Goal: Information Seeking & Learning: Learn about a topic

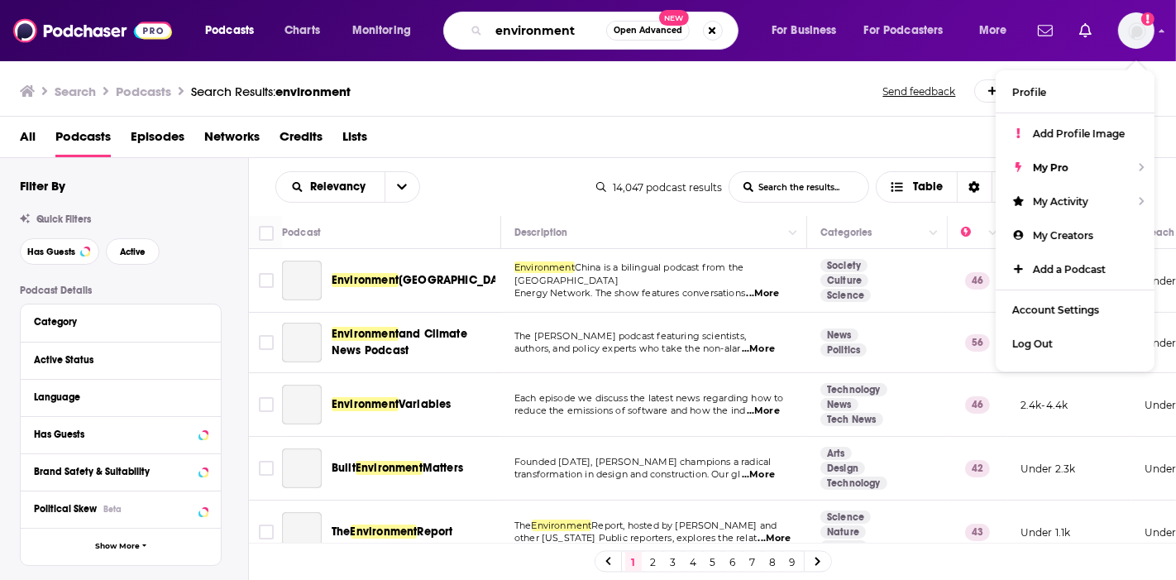
click at [553, 25] on input "environment" at bounding box center [547, 30] width 117 height 26
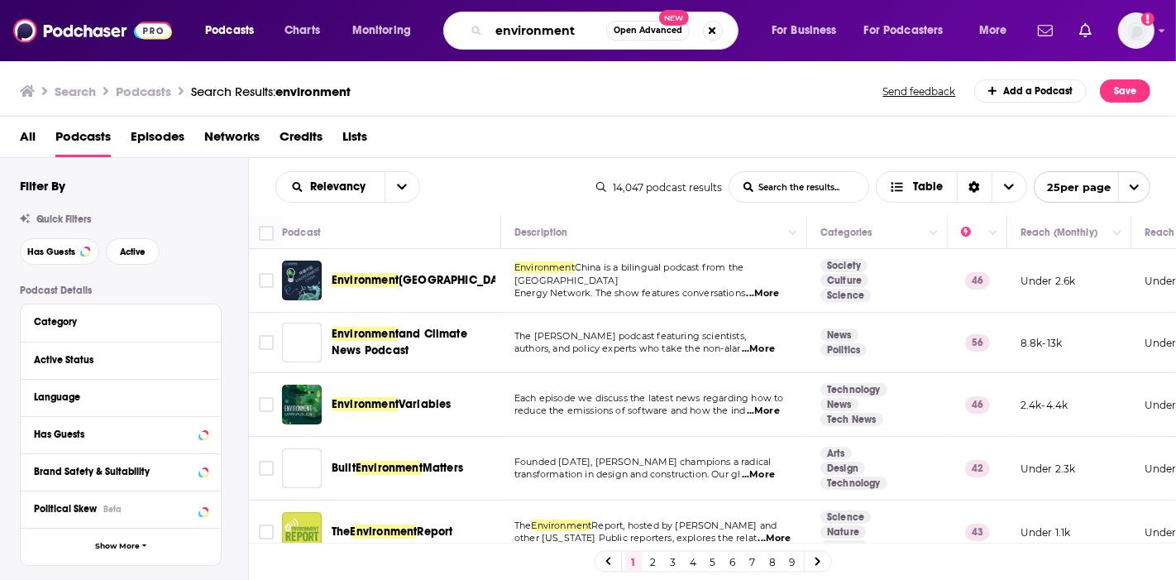
drag, startPoint x: 598, startPoint y: 30, endPoint x: 156, endPoint y: 26, distance: 442.6
click at [156, 26] on div "Podcasts Charts Monitoring environment Open Advanced New For Business For Podca…" at bounding box center [588, 30] width 1176 height 61
click at [1134, 41] on img "Logged in as kirstycam" at bounding box center [1137, 30] width 36 height 36
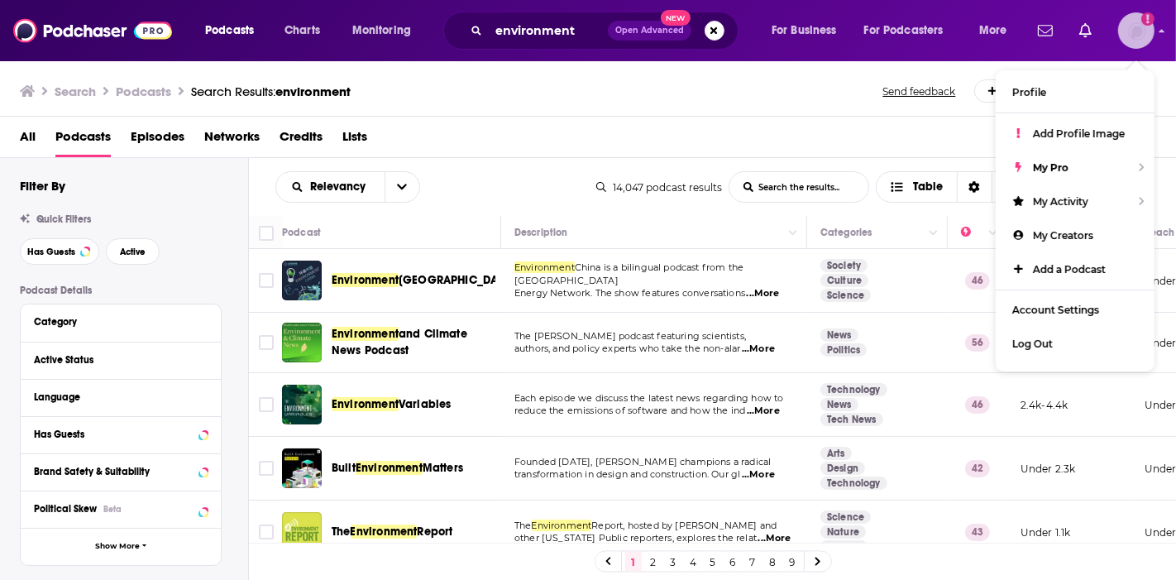
click at [1134, 41] on img "Logged in as kirstycam" at bounding box center [1137, 30] width 36 height 36
click at [566, 25] on input "environment" at bounding box center [548, 30] width 119 height 26
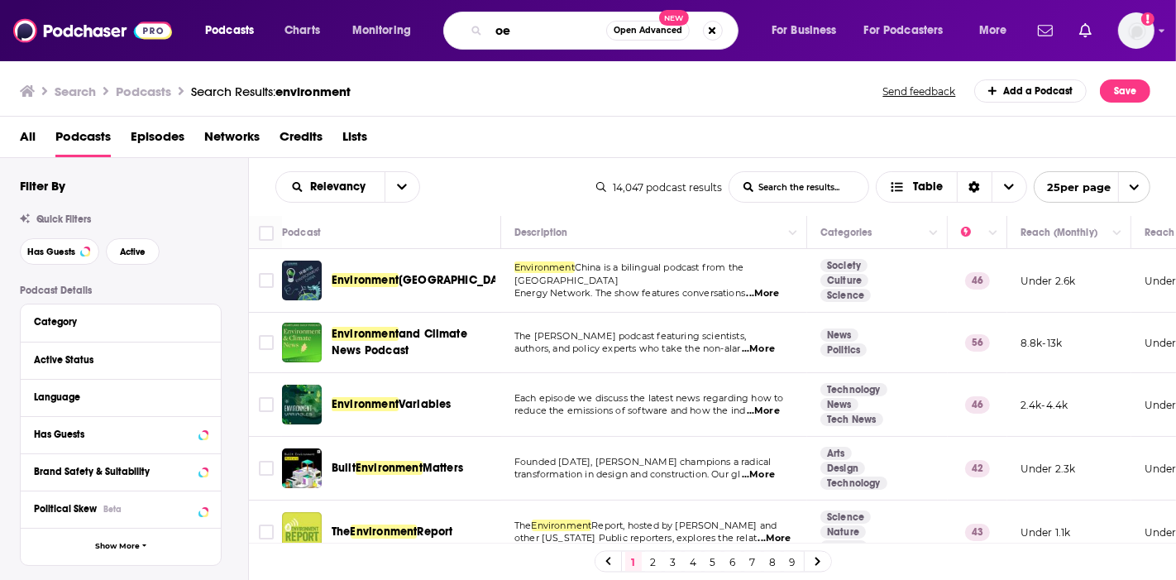
type input "o"
type input "pension geeks"
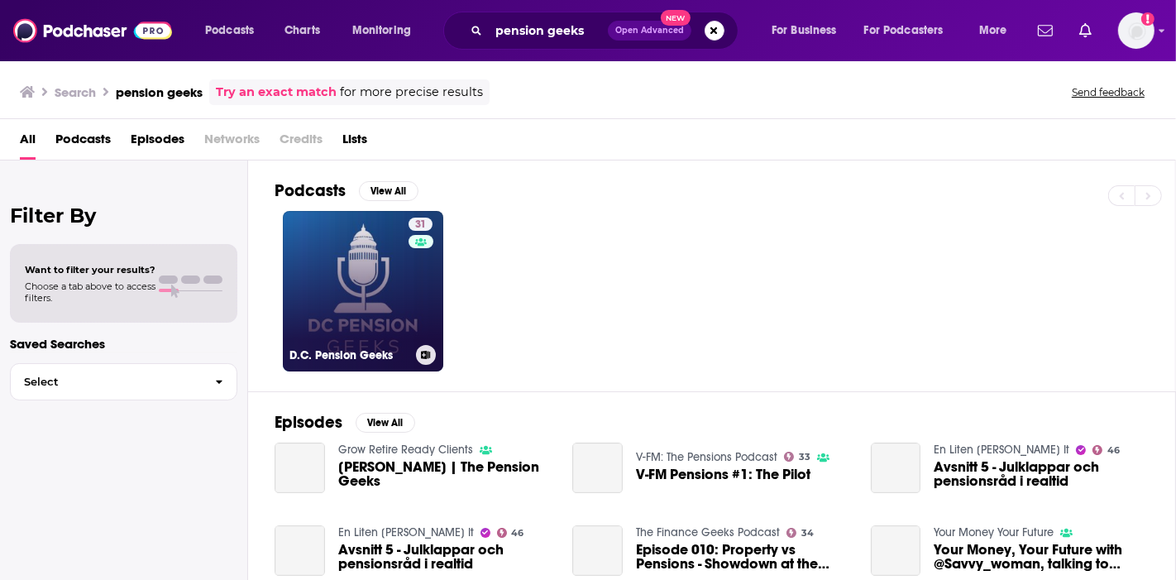
click at [390, 317] on link "31 D.C. Pension Geeks" at bounding box center [363, 291] width 160 height 160
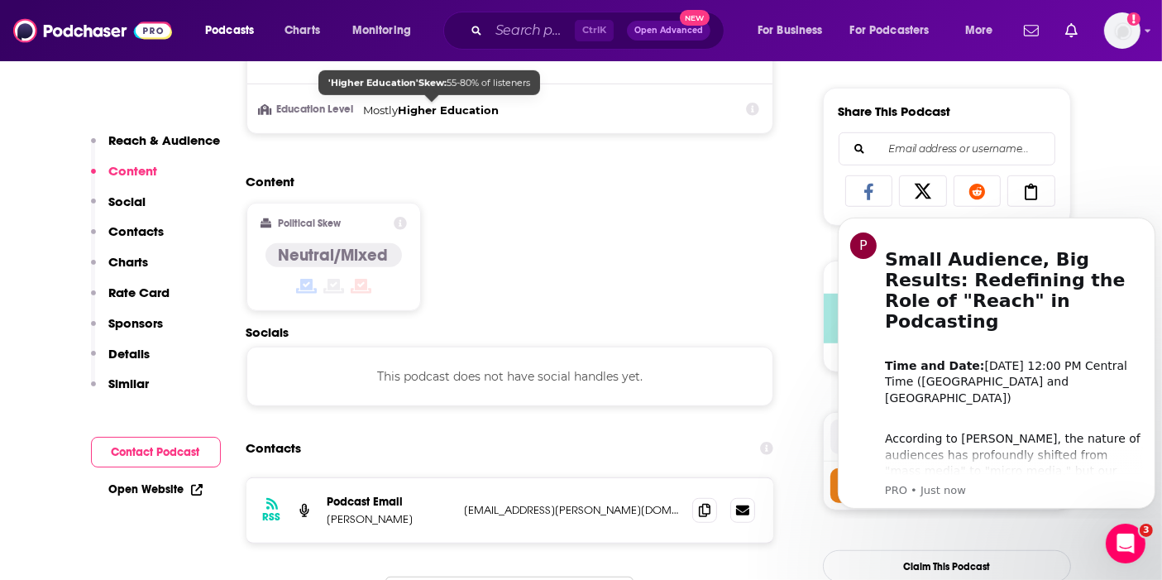
click at [581, 30] on span "Ctrl K" at bounding box center [594, 31] width 39 height 22
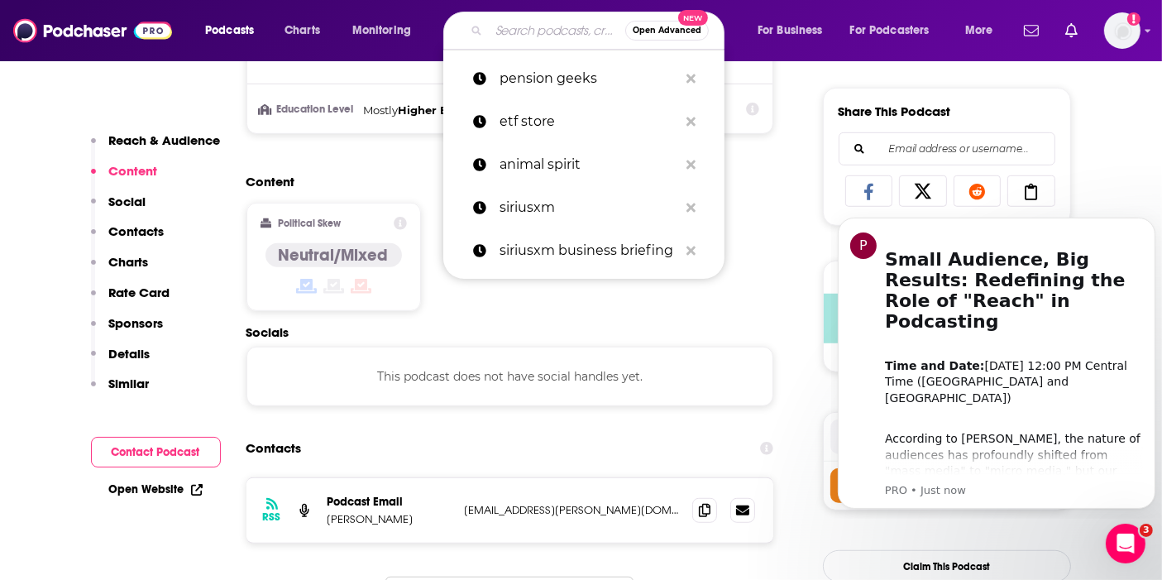
click at [513, 31] on input "Search podcasts, credits, & more..." at bounding box center [557, 30] width 137 height 26
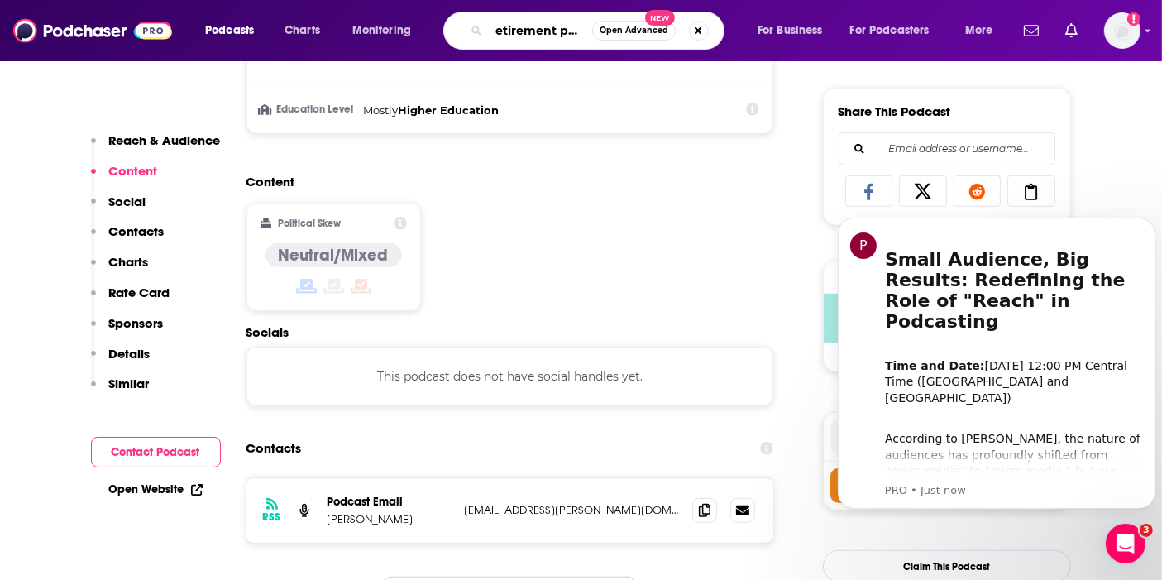
type input "retirement plan"
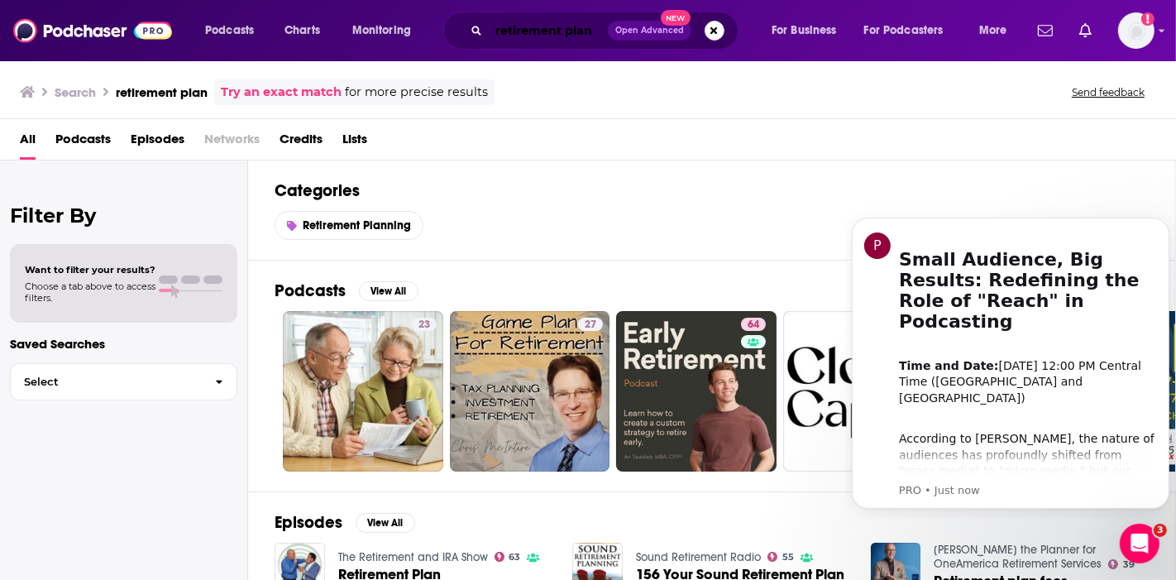
click at [596, 22] on input "retirement plan" at bounding box center [548, 30] width 119 height 26
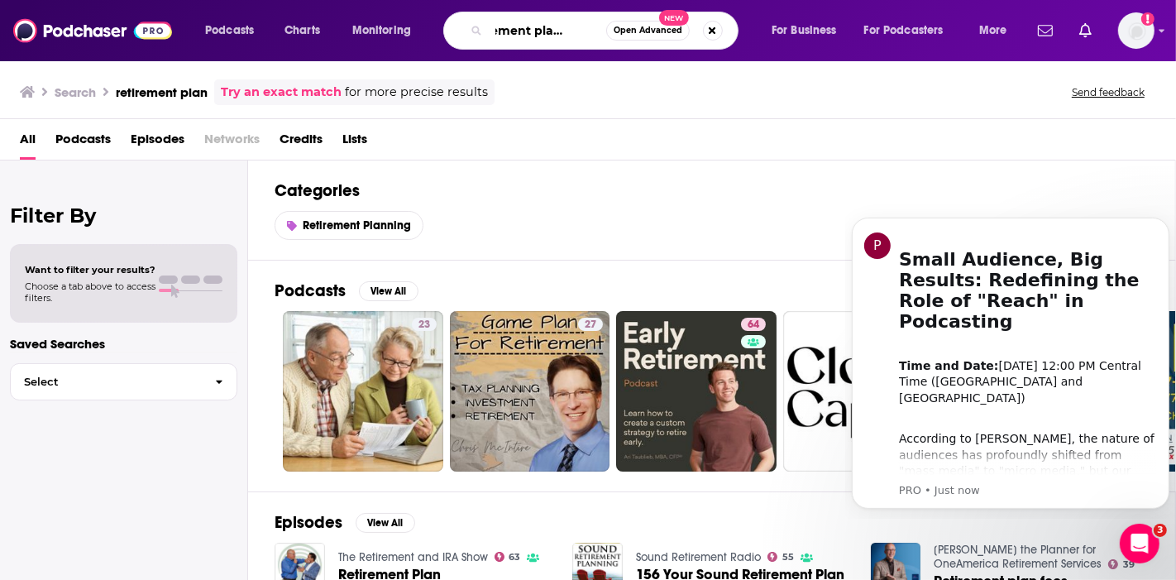
scroll to position [0, 36]
type input "retirement plan insider"
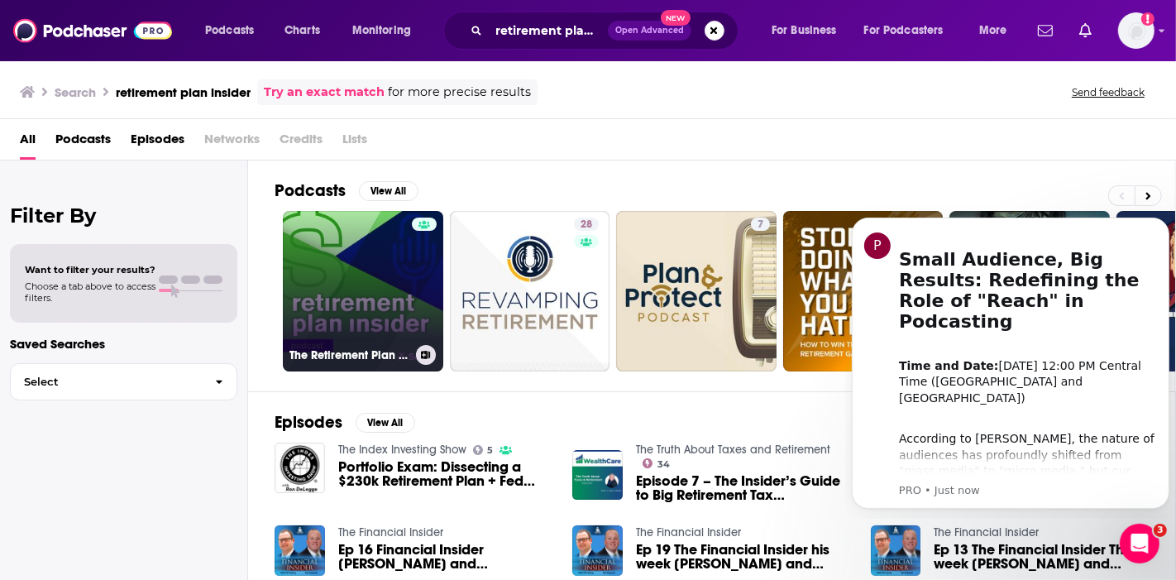
drag, startPoint x: 348, startPoint y: 303, endPoint x: 51, endPoint y: 14, distance: 414.2
click at [348, 303] on link "The Retirement Plan Insider" at bounding box center [363, 291] width 160 height 160
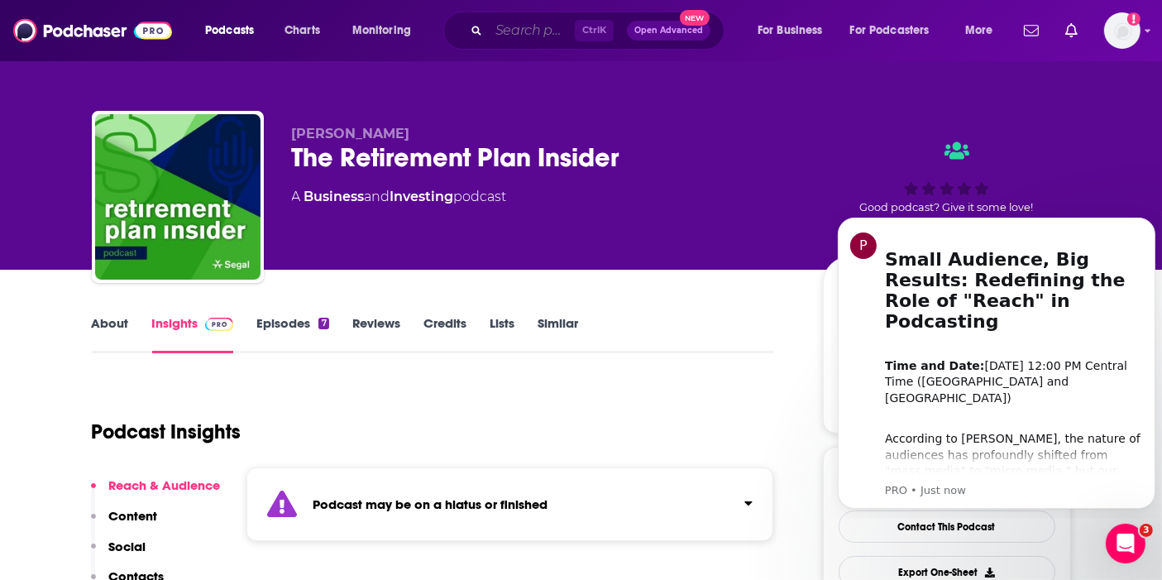
click at [534, 26] on input "Search podcasts, credits, & more..." at bounding box center [532, 30] width 86 height 26
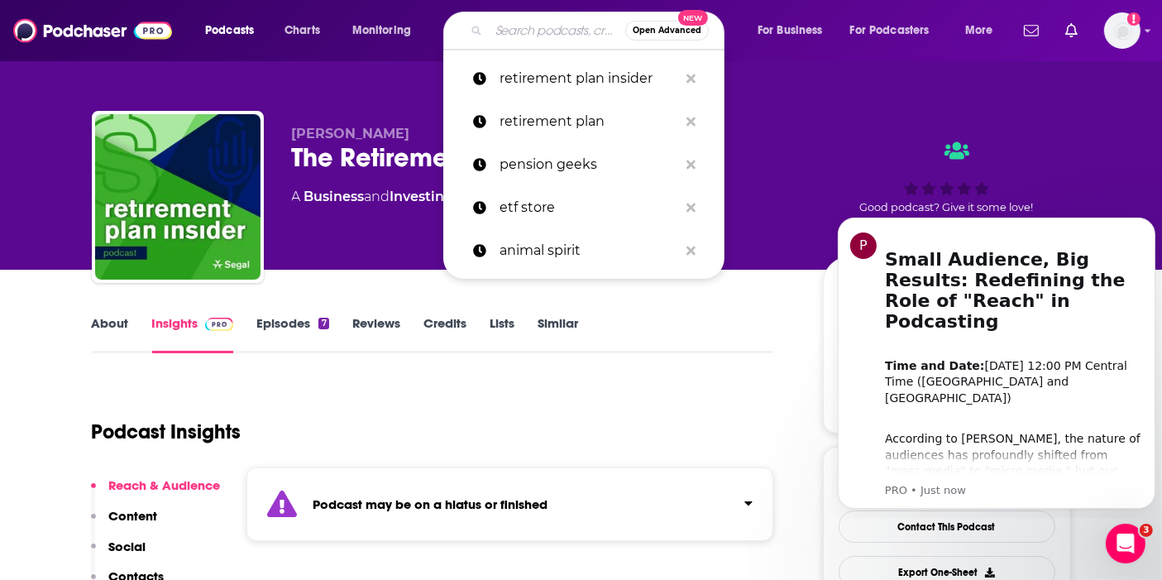
paste input "Georgetown Center for Retirement Initiatives"
type input "Georgetown Center for Retirement Initiatives"
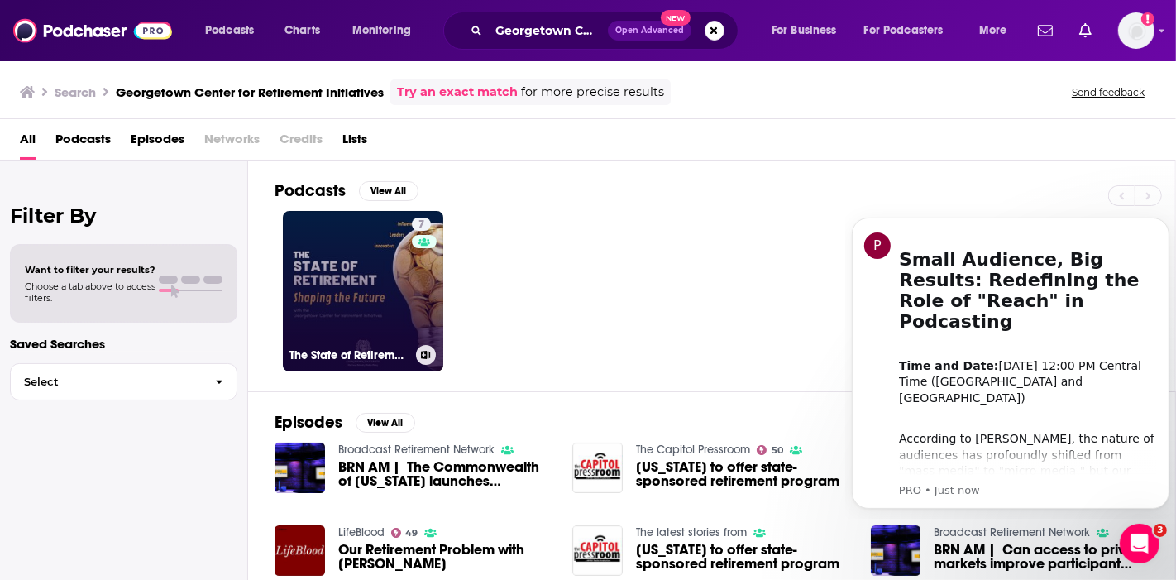
click at [401, 257] on link "7 The State of Retirement: Shaping the Future" at bounding box center [363, 291] width 160 height 160
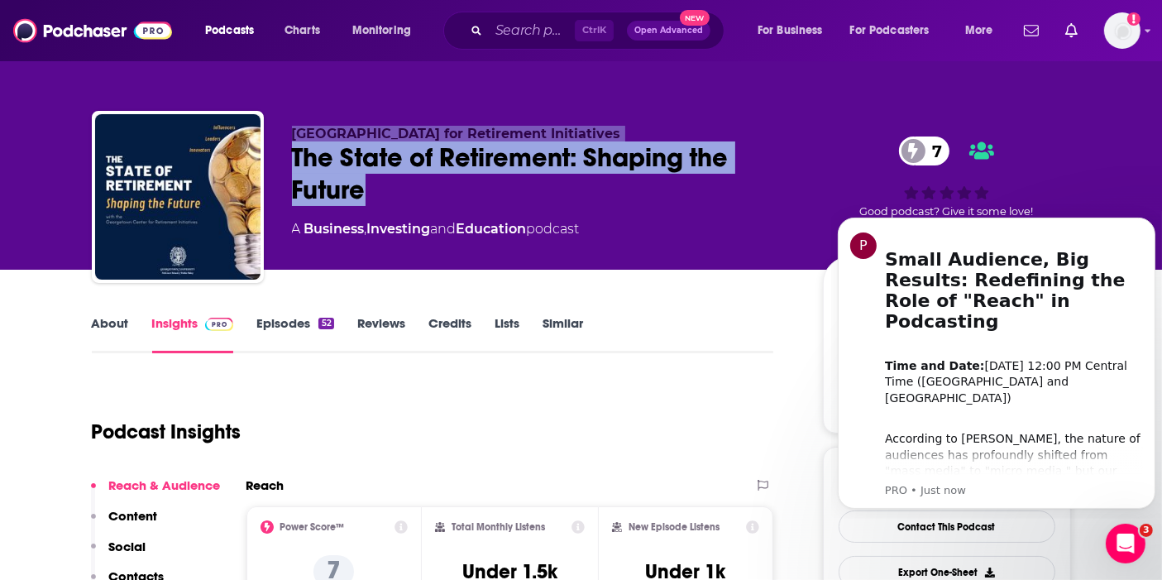
drag, startPoint x: 371, startPoint y: 192, endPoint x: 266, endPoint y: 140, distance: 117.3
click at [266, 140] on div "Georgetown University Center for Retirement Initiatives The State of Retirement…" at bounding box center [582, 200] width 980 height 179
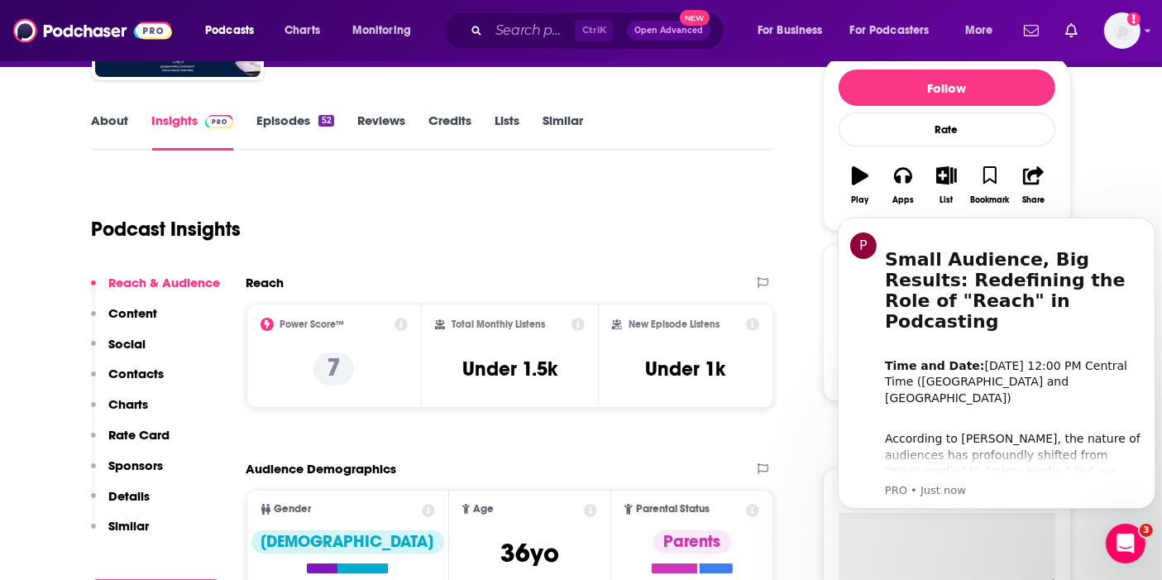
scroll to position [275, 0]
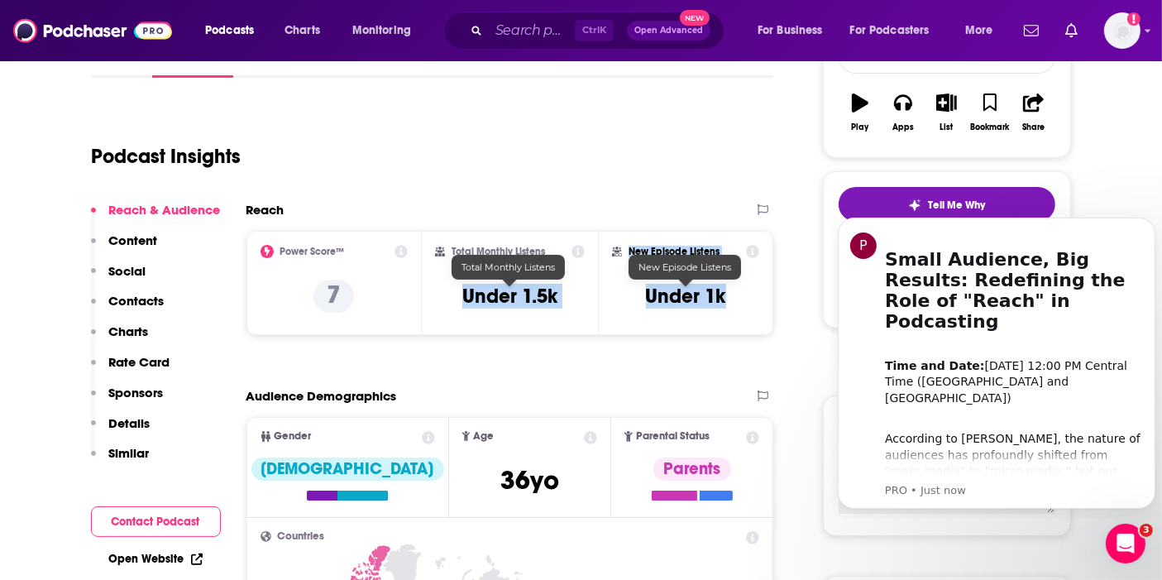
drag, startPoint x: 467, startPoint y: 295, endPoint x: 751, endPoint y: 304, distance: 283.9
click at [751, 304] on div "Power Score™ 7 Total Monthly Listens Under 1.5k New Episode Listens Under 1k" at bounding box center [511, 283] width 528 height 104
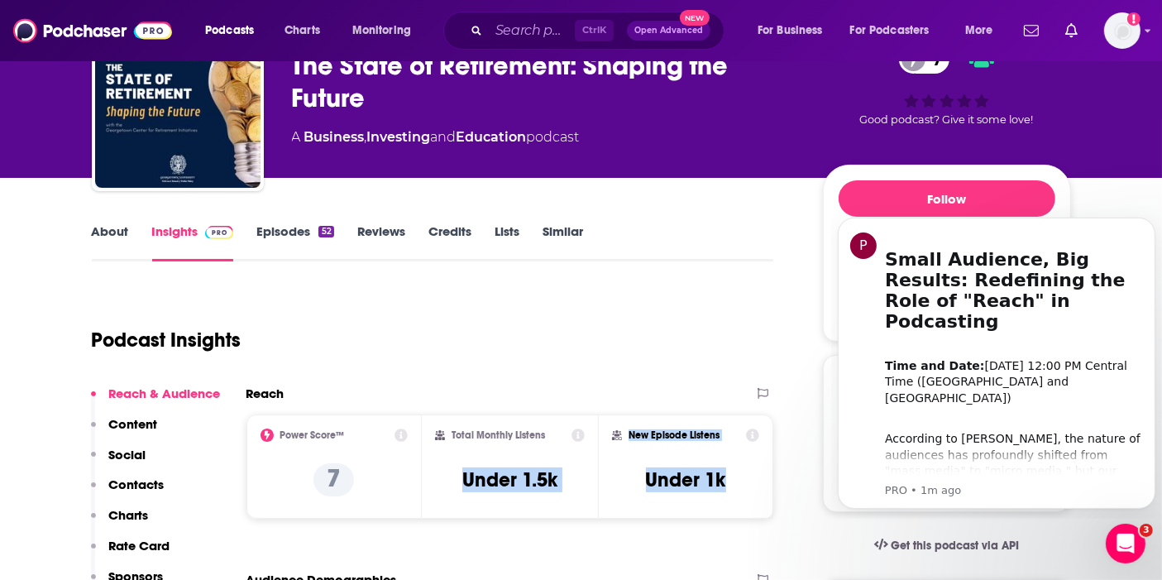
scroll to position [92, 0]
click at [535, 31] on input "Search podcasts, credits, & more..." at bounding box center [532, 30] width 86 height 26
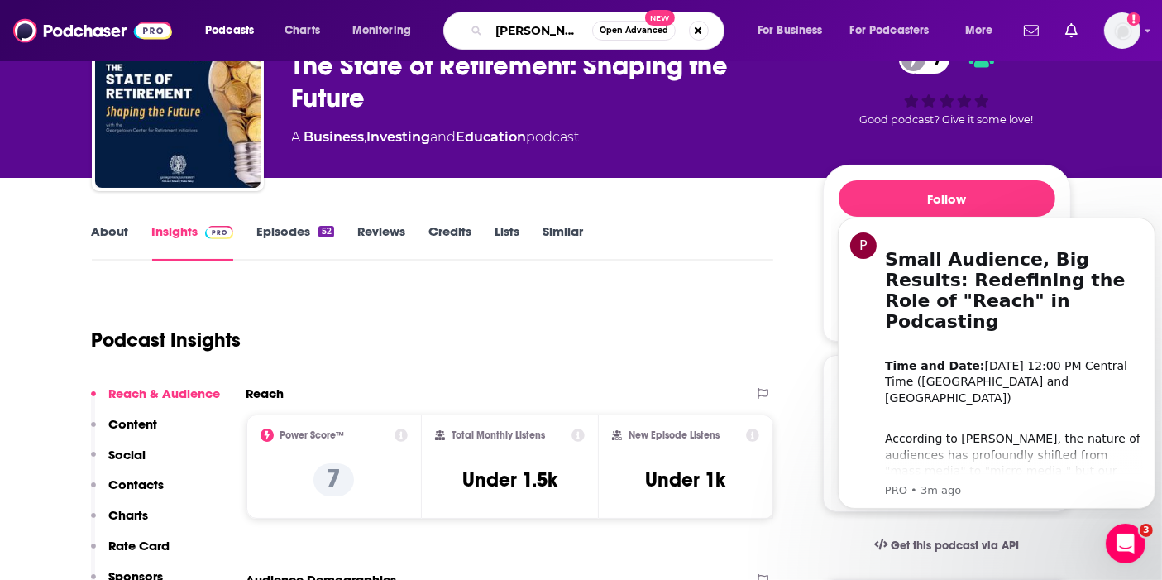
type input "brookings"
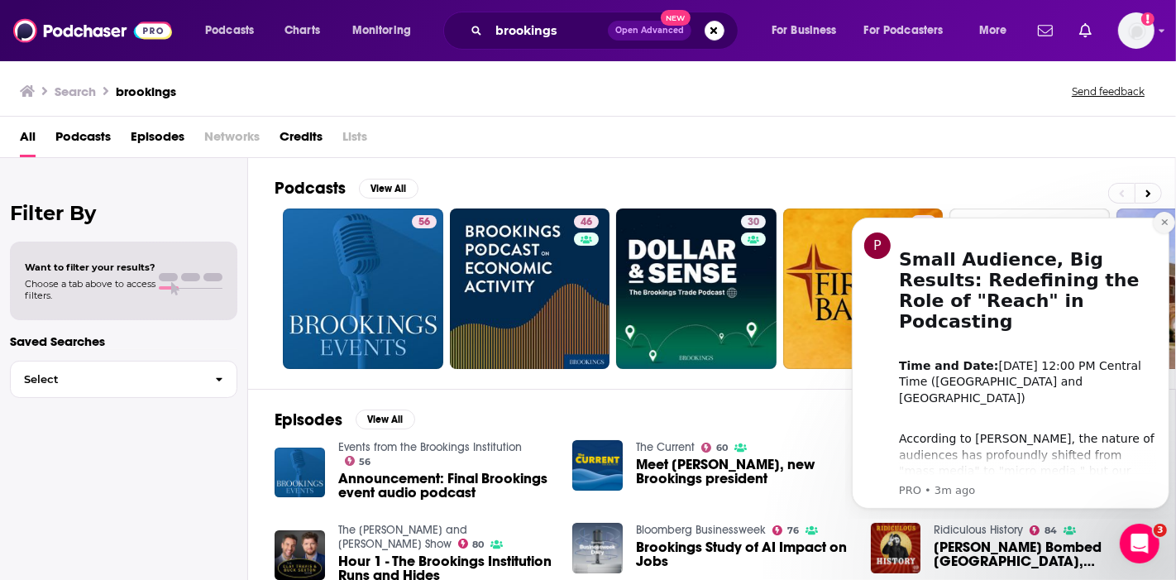
click at [1165, 218] on icon "Dismiss notification" at bounding box center [1164, 221] width 9 height 9
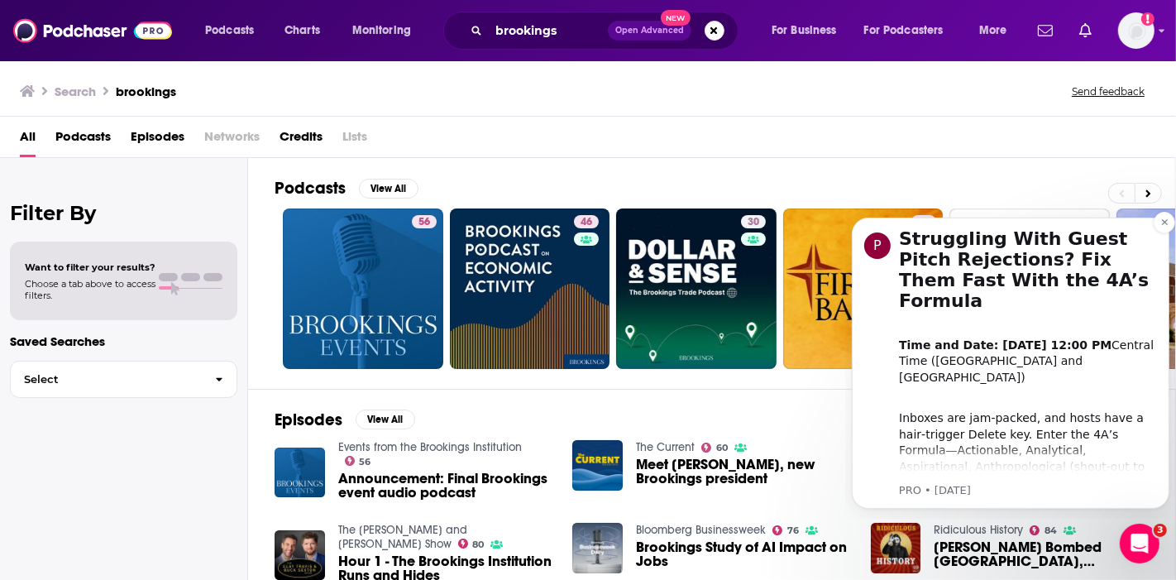
scroll to position [184, 0]
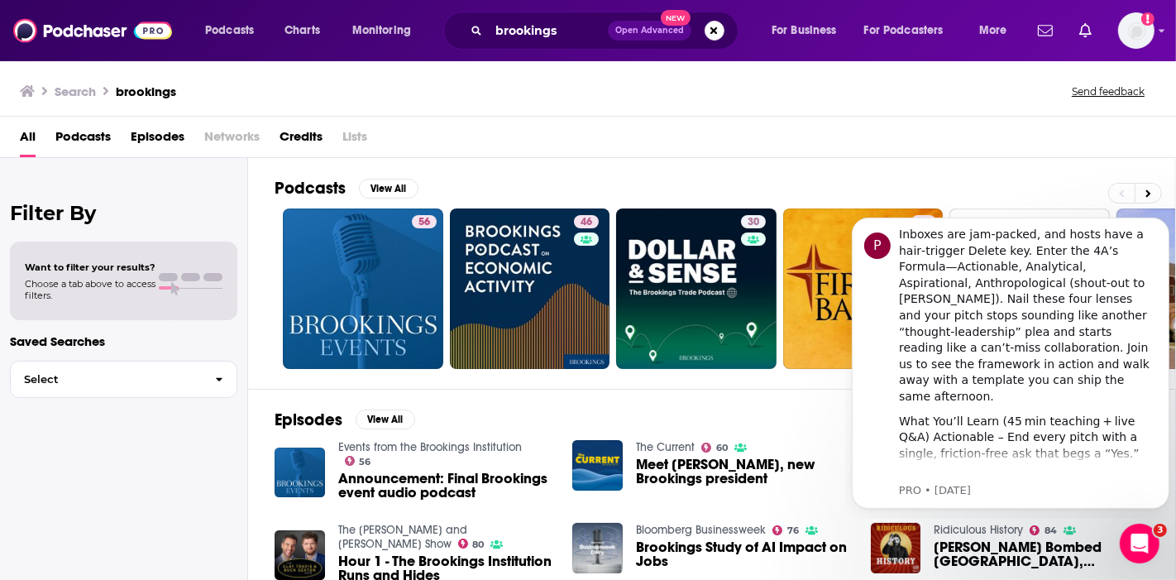
click at [800, 394] on div "Episodes View All Events from the Brookings Institution 56 Announcement: Final …" at bounding box center [712, 540] width 928 height 303
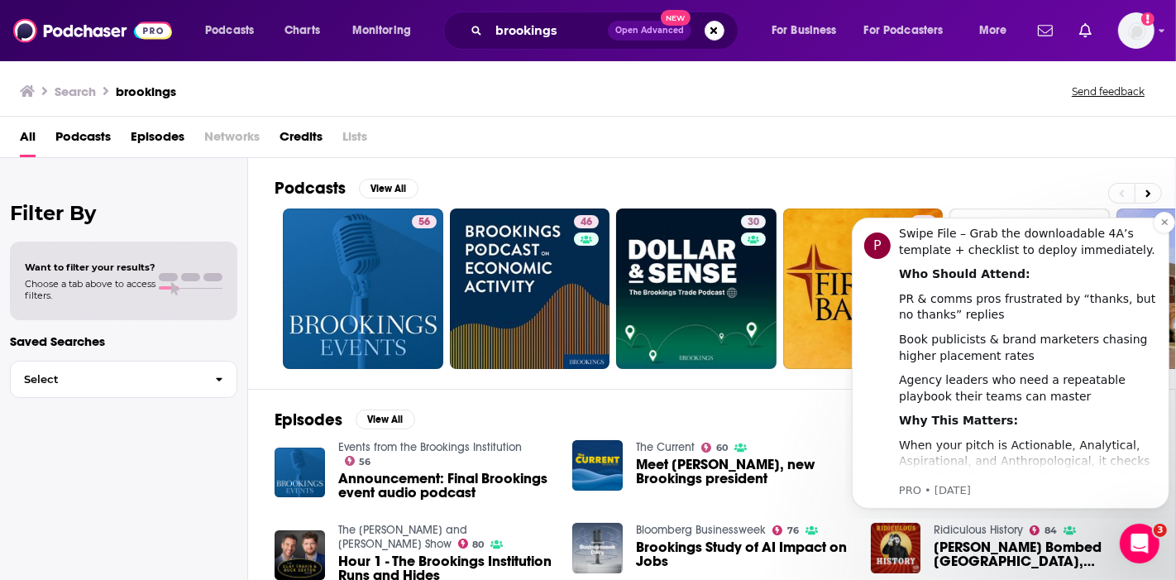
scroll to position [668, 0]
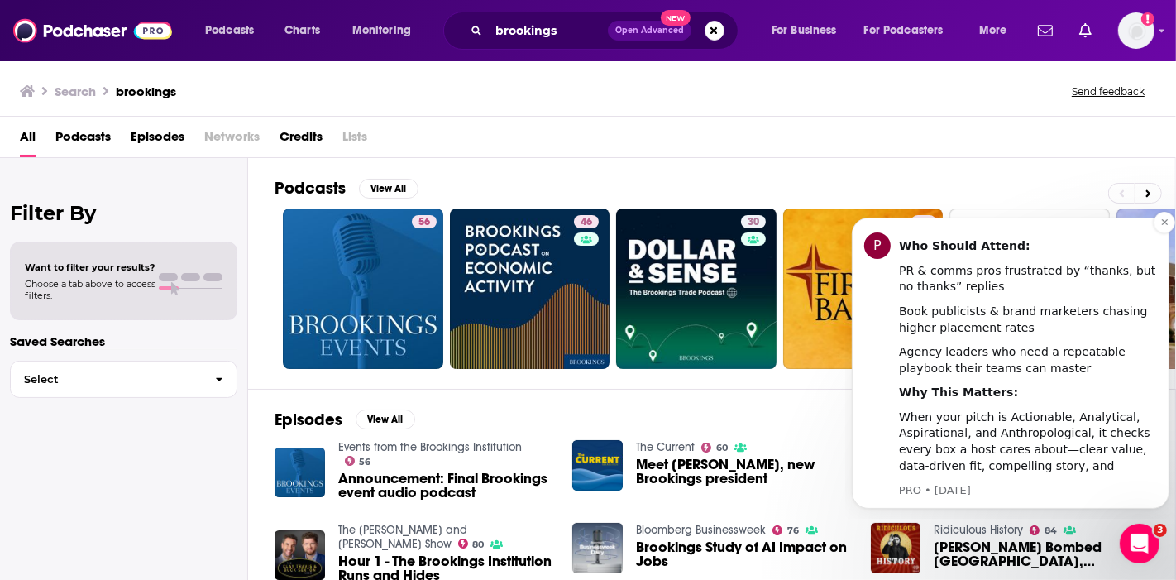
click at [950, 424] on div "When your pitch is Actionable, Analytical, Aspirational, and Anthropological, i…" at bounding box center [1027, 465] width 258 height 113
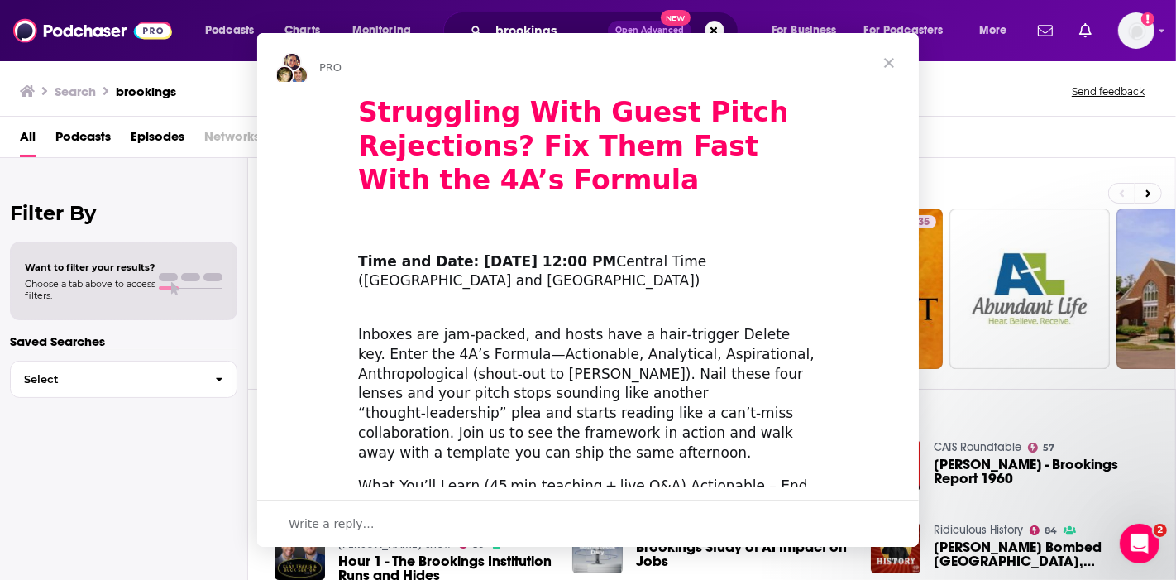
scroll to position [0, 0]
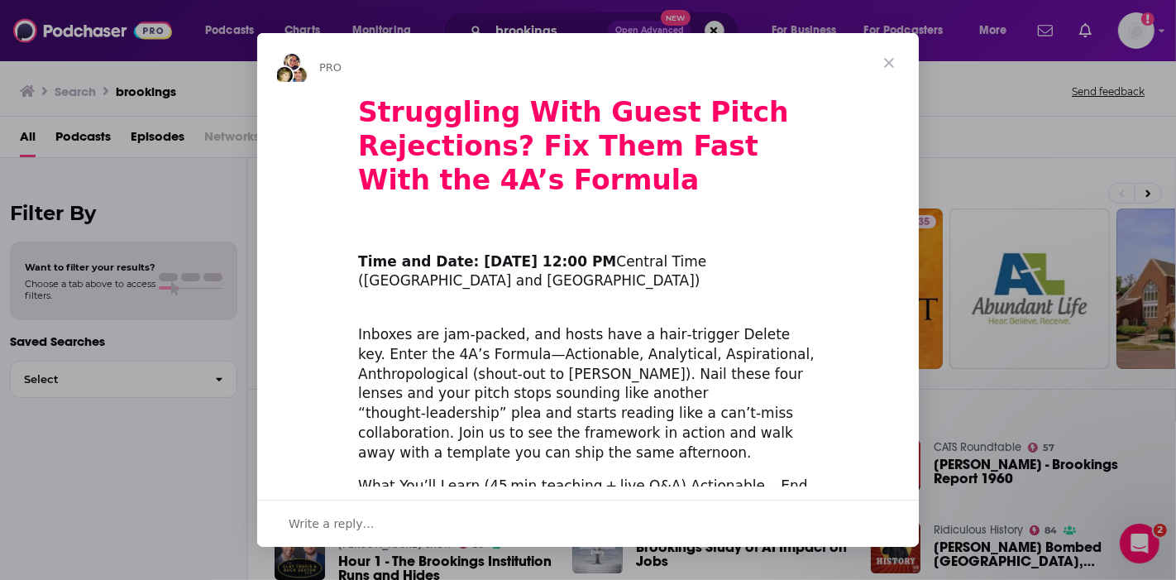
click at [886, 72] on span "Close" at bounding box center [890, 63] width 60 height 60
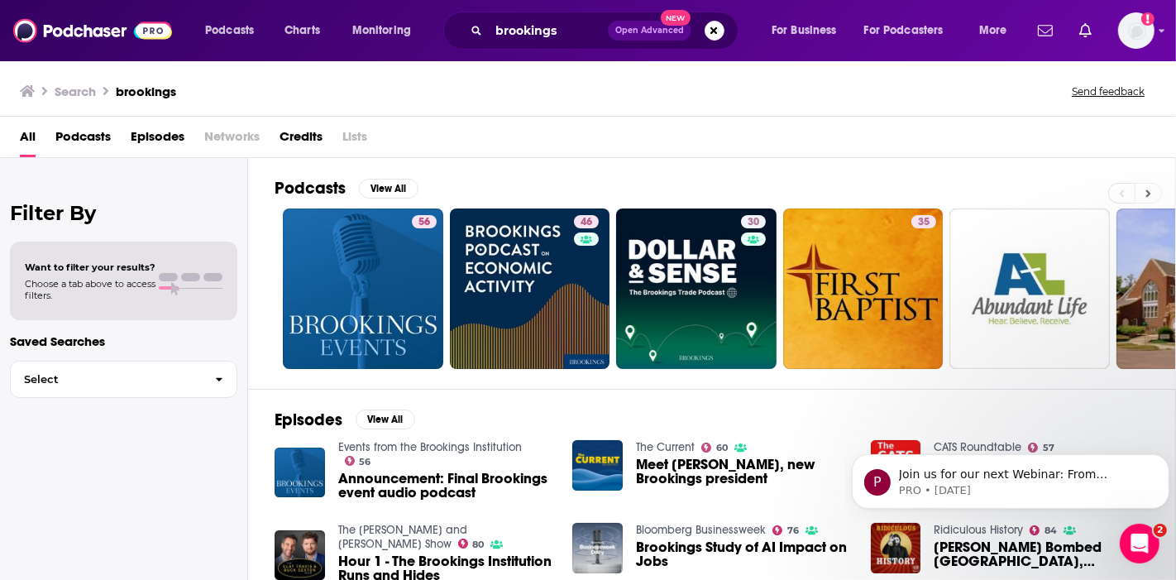
click at [1153, 183] on button at bounding box center [1148, 193] width 27 height 21
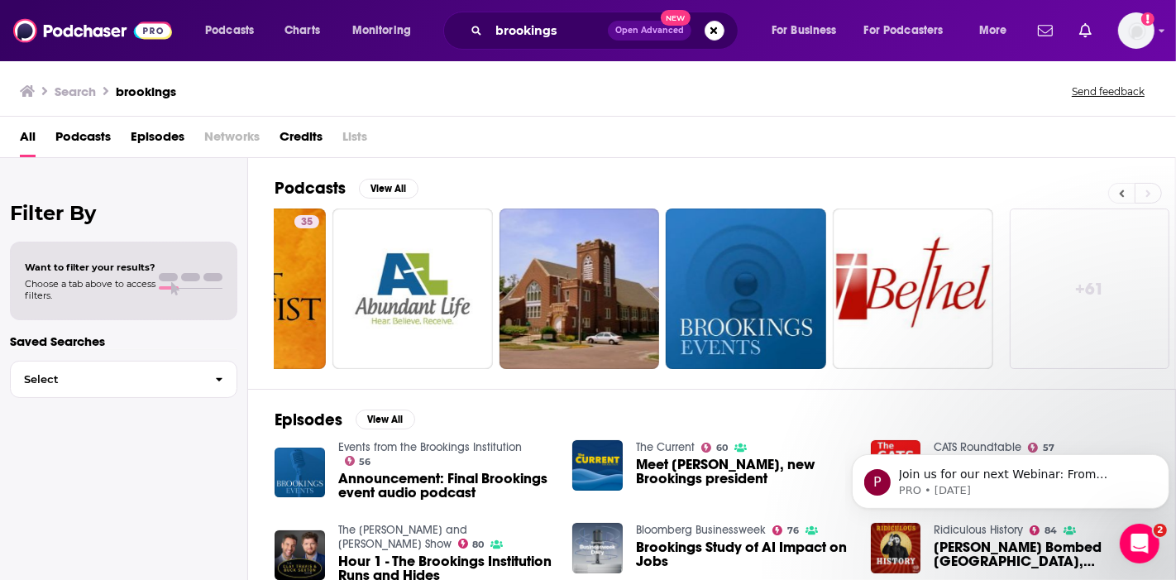
click at [1120, 194] on icon at bounding box center [1122, 194] width 6 height 12
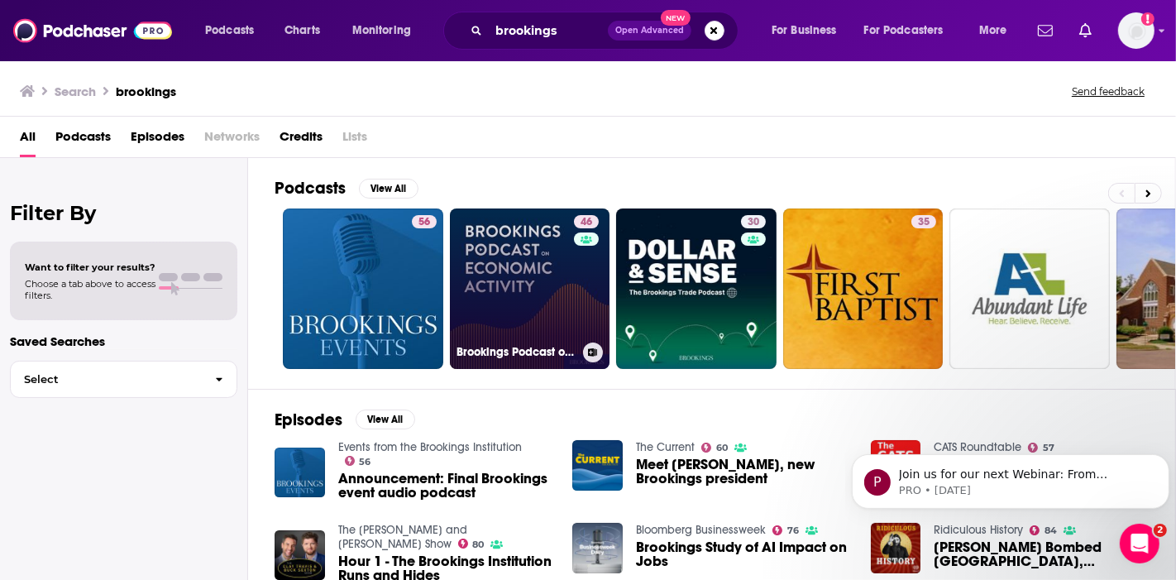
click at [547, 308] on link "46 Brookings Podcast on Economic Activity" at bounding box center [530, 288] width 160 height 160
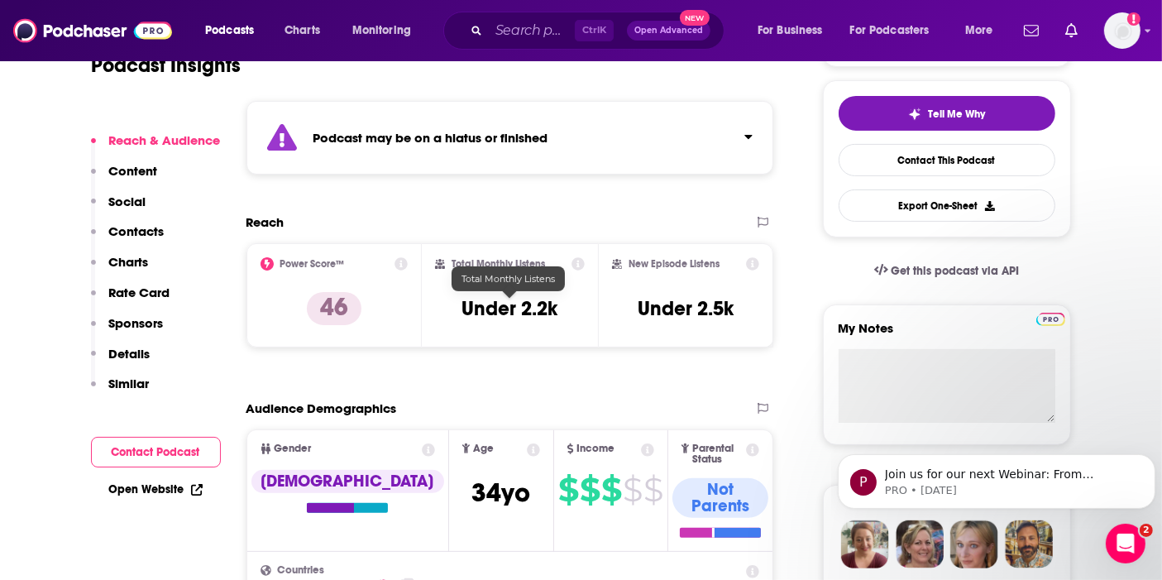
scroll to position [367, 0]
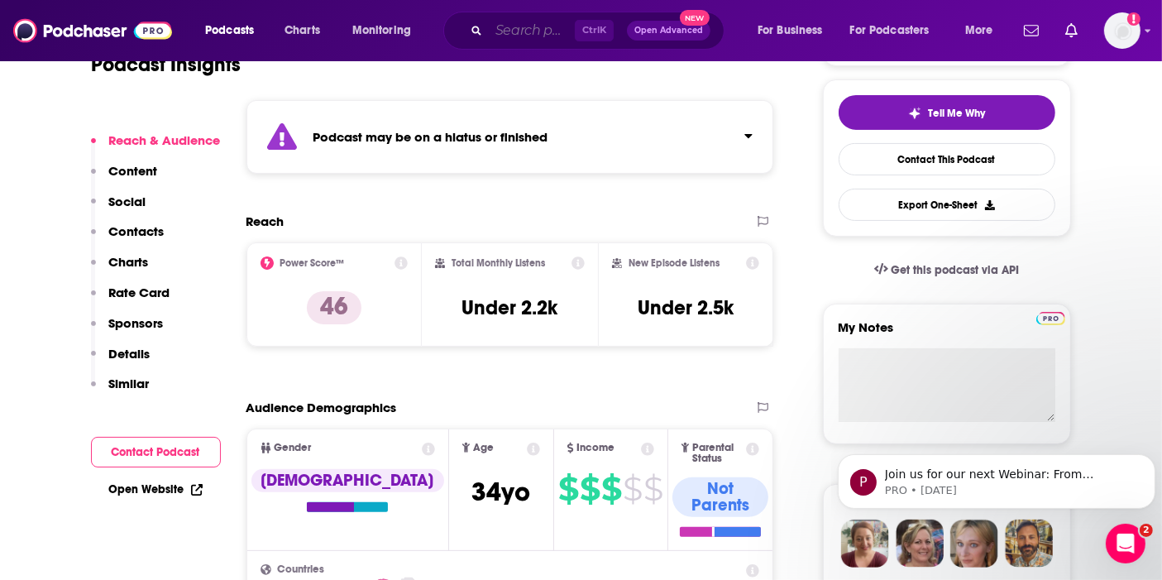
click at [520, 35] on input "Search podcasts, credits, & more..." at bounding box center [532, 30] width 86 height 26
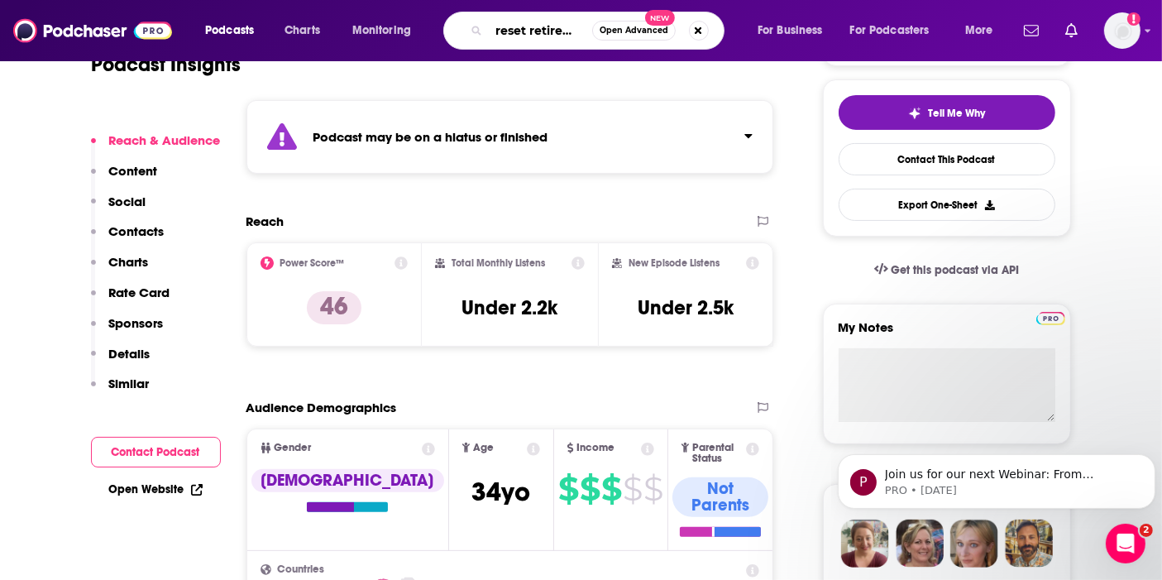
type input "reset retirement"
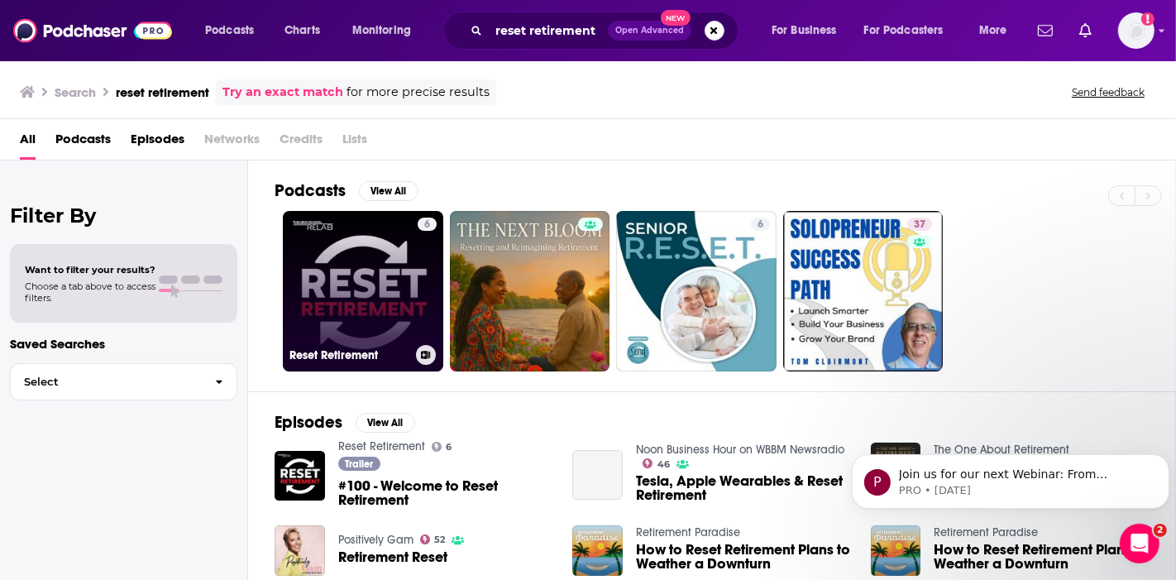
click at [382, 301] on link "6 Reset Retirement" at bounding box center [363, 291] width 160 height 160
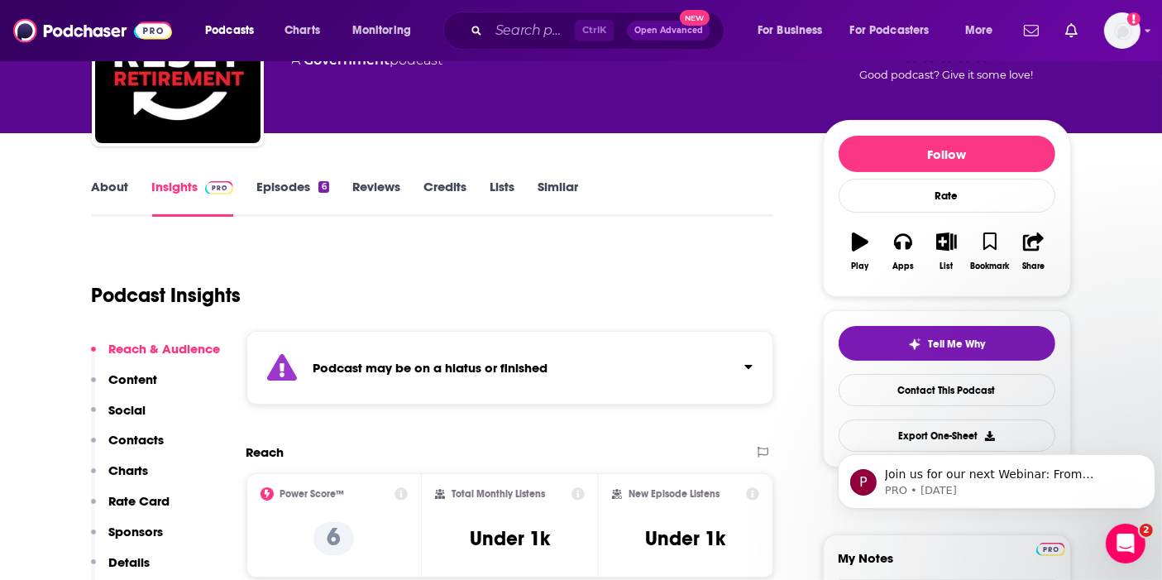
scroll to position [275, 0]
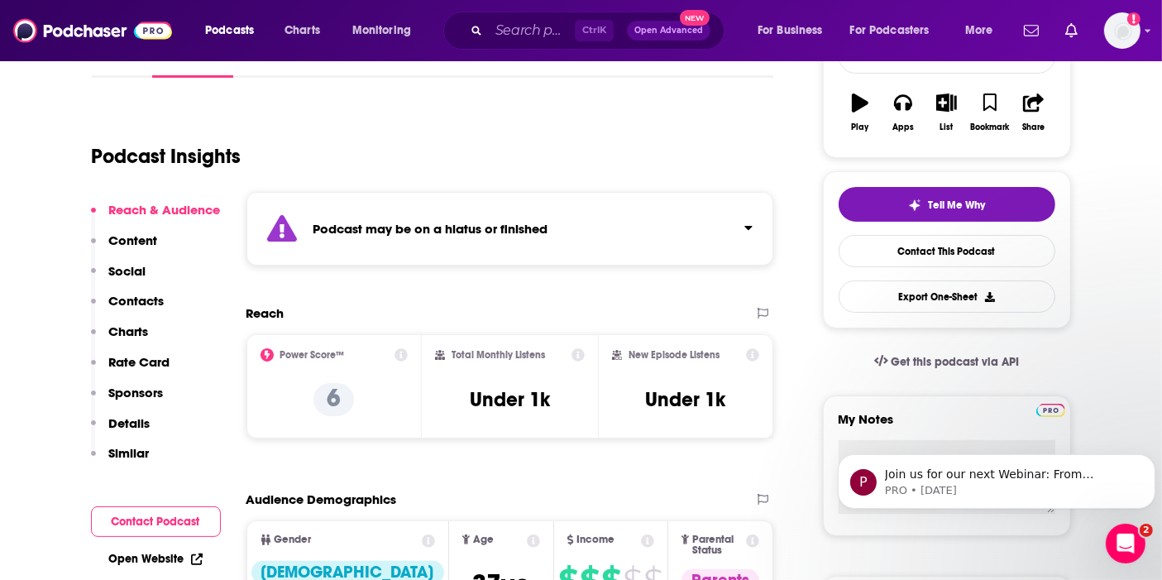
click at [587, 31] on span "Ctrl K" at bounding box center [594, 31] width 39 height 22
click at [531, 34] on input "Search podcasts, credits, & more..." at bounding box center [532, 30] width 86 height 26
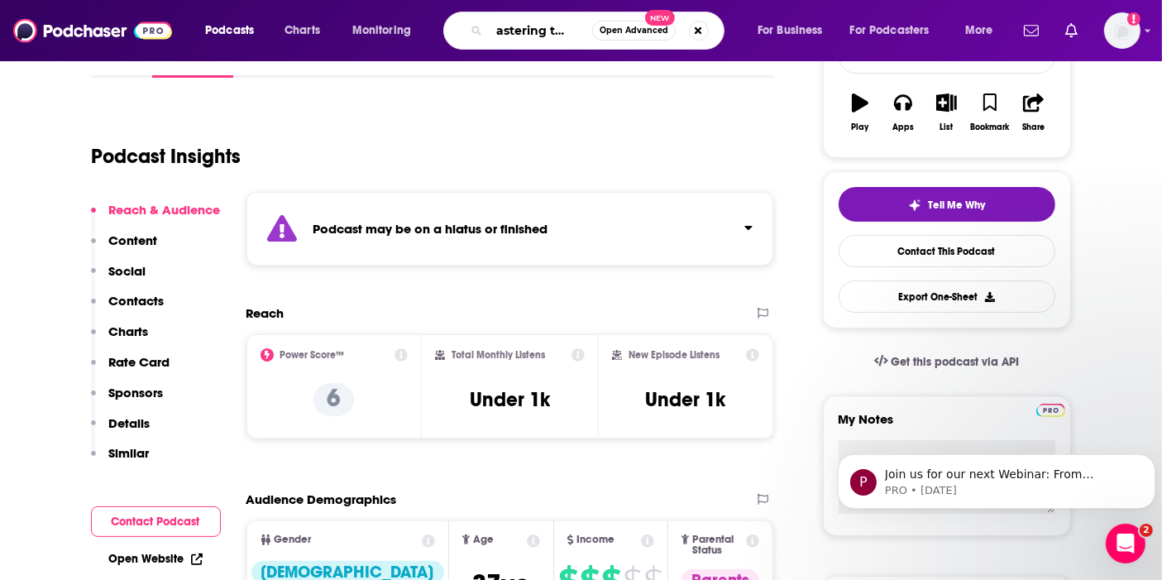
type input "mastering the room"
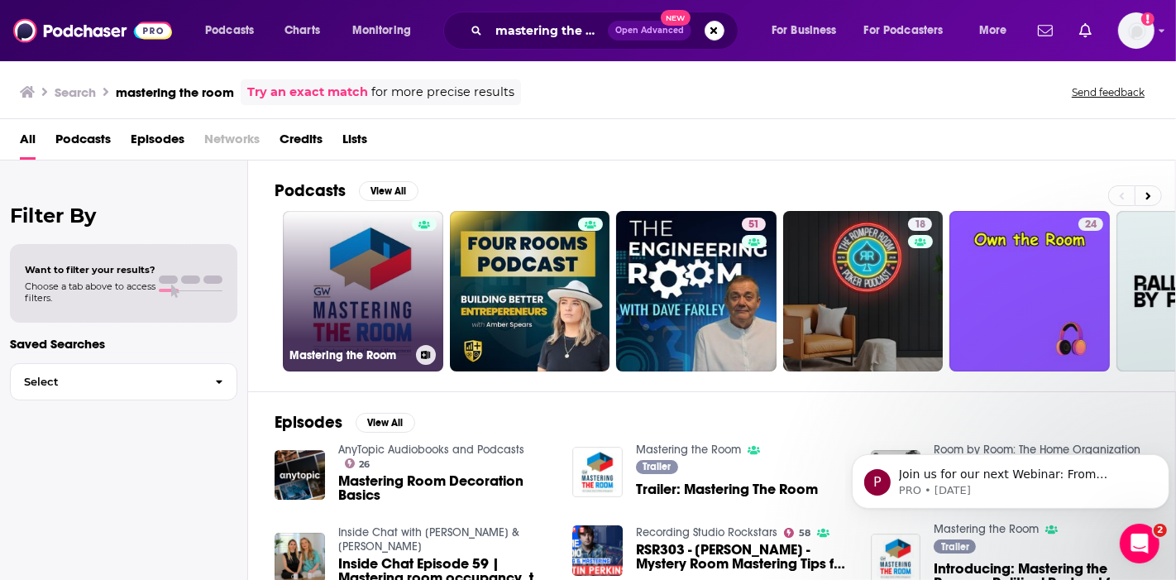
click at [437, 294] on link "Mastering the Room" at bounding box center [363, 291] width 160 height 160
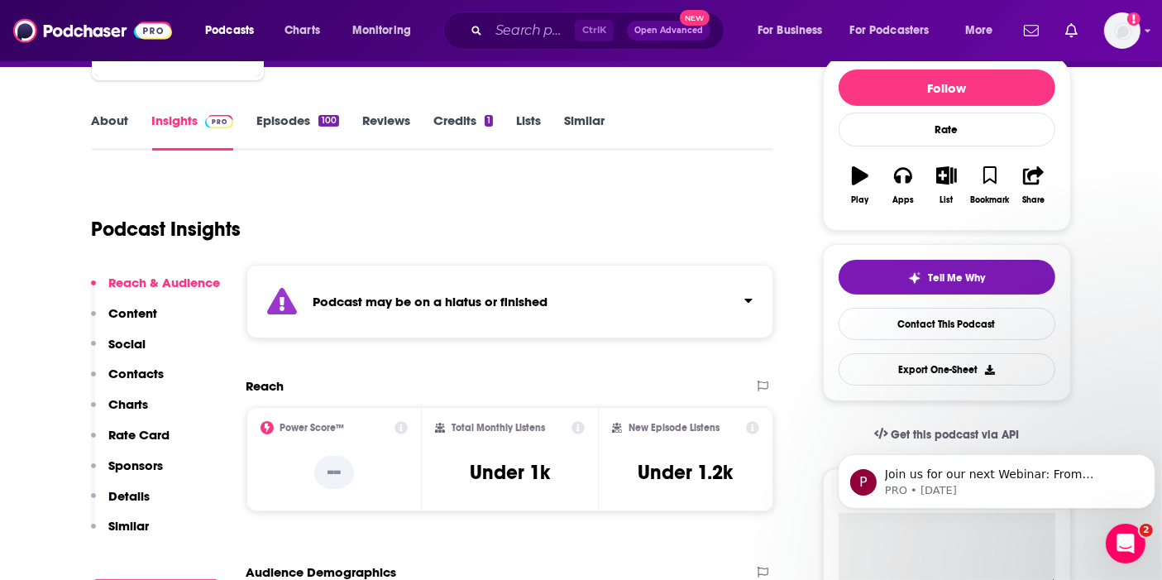
scroll to position [275, 0]
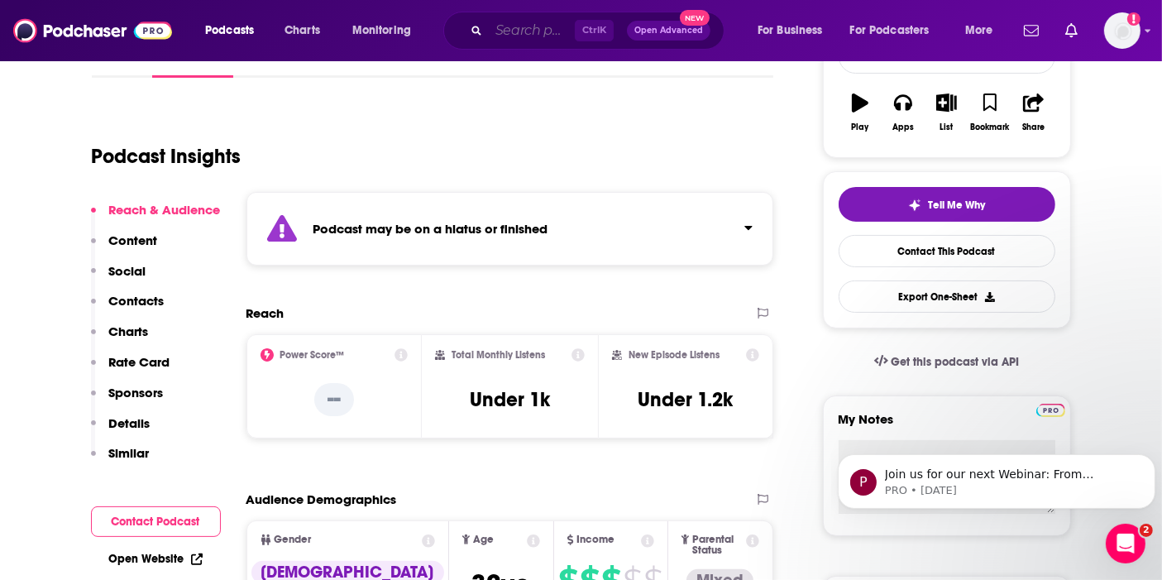
click at [519, 34] on input "Search podcasts, credits, & more..." at bounding box center [532, 30] width 86 height 26
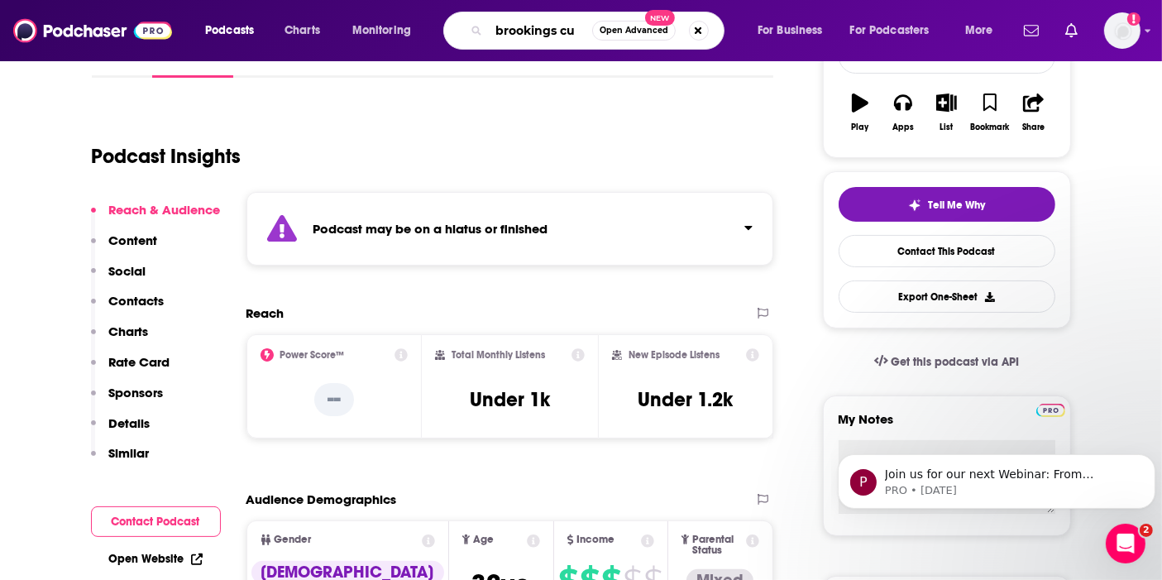
type input "brookings cu"
